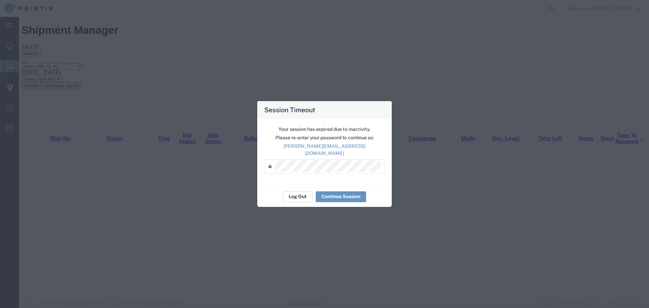
click at [298, 197] on button "Log Out" at bounding box center [297, 196] width 29 height 11
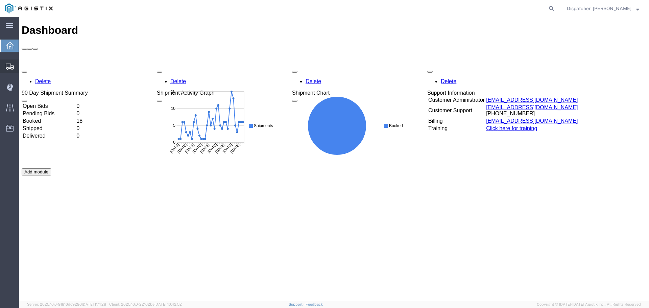
click at [23, 68] on span "Shipments" at bounding box center [21, 67] width 5 height 14
